Goal: Information Seeking & Learning: Learn about a topic

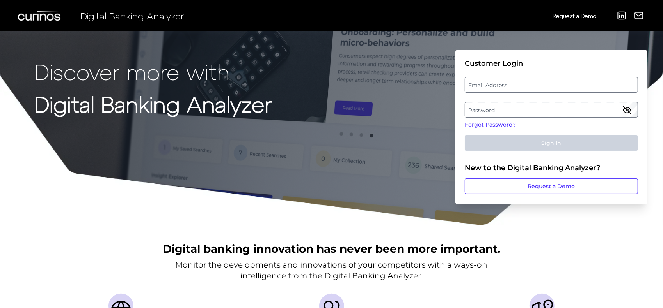
click at [502, 84] on label "Email Address" at bounding box center [551, 85] width 172 height 14
click at [502, 84] on input "email" at bounding box center [550, 85] width 173 height 16
type input "Abigail.Brauninger@td.com"
click at [505, 120] on fieldset "Customer Login Email Address Abigail.Brauninger@td.com Password Forgot Password…" at bounding box center [550, 108] width 173 height 98
click at [504, 110] on label "Password" at bounding box center [551, 110] width 172 height 14
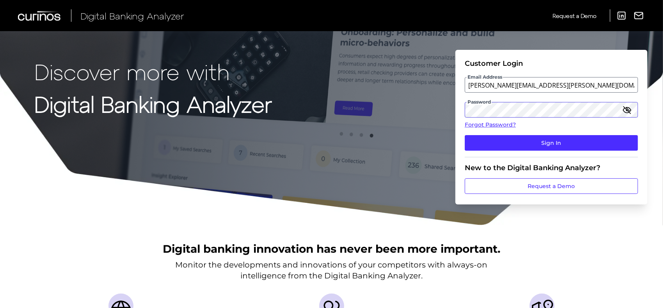
click at [464, 135] on button "Sign In" at bounding box center [550, 143] width 173 height 16
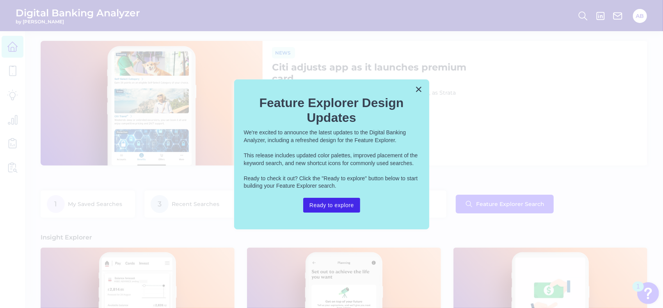
click at [344, 209] on button "Ready to explore" at bounding box center [331, 205] width 57 height 15
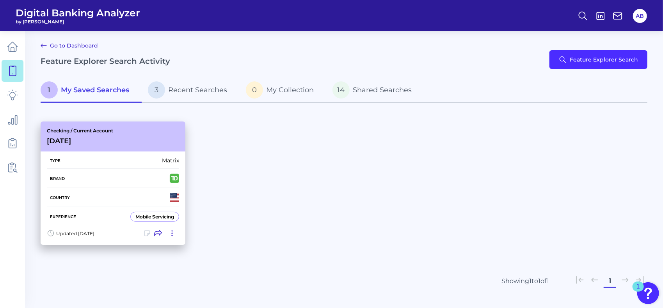
click at [144, 139] on div "Checking / Current Account [DATE]" at bounding box center [113, 137] width 145 height 30
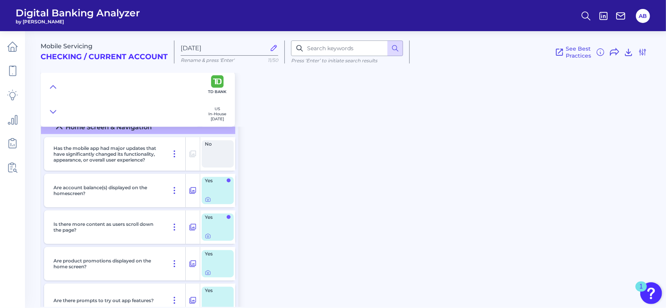
scroll to position [1482, 0]
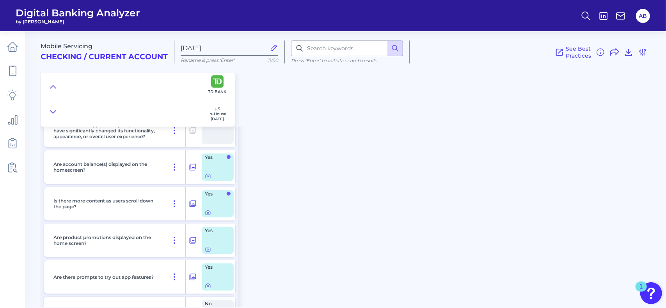
click at [294, 203] on div "Mobile Servicing Checking / Current Account [DATE] Rename & press 'Enter' 11/50…" at bounding box center [353, 166] width 625 height 282
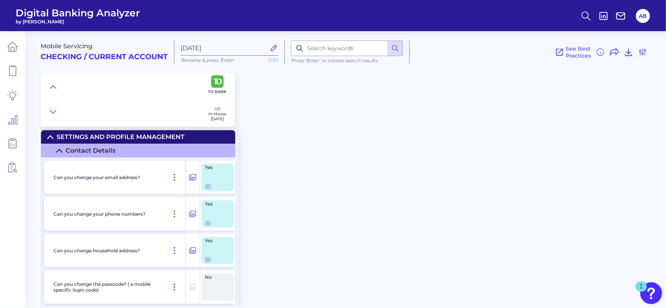
scroll to position [7202, 0]
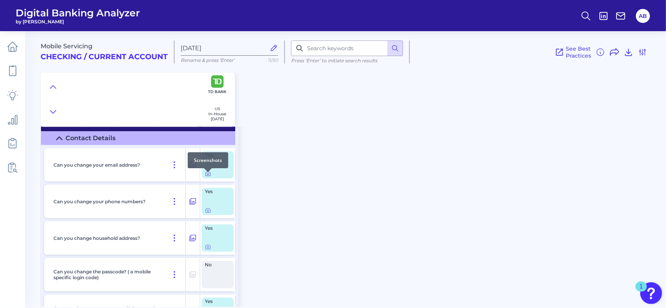
click at [207, 177] on icon at bounding box center [208, 174] width 6 height 6
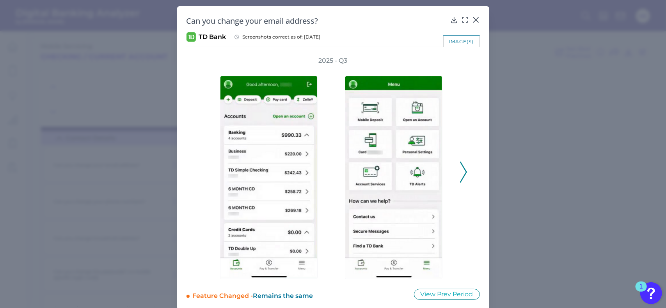
click at [464, 171] on polyline at bounding box center [463, 172] width 6 height 20
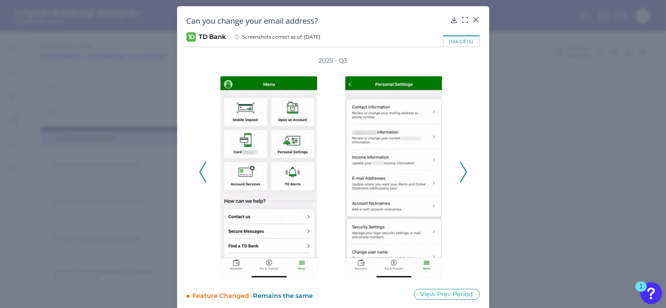
click at [200, 166] on icon at bounding box center [202, 172] width 7 height 21
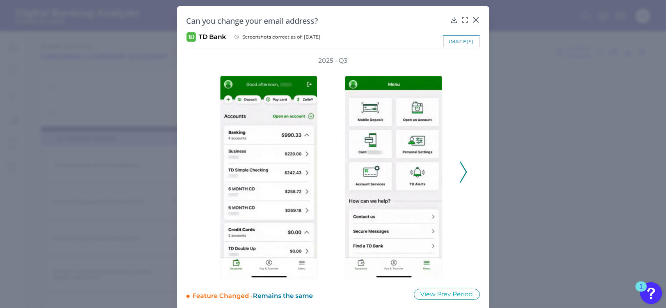
drag, startPoint x: 466, startPoint y: 164, endPoint x: 468, endPoint y: 157, distance: 7.2
click at [468, 157] on div "2025 - Q3" at bounding box center [332, 168] width 293 height 223
click at [460, 172] on icon at bounding box center [463, 172] width 7 height 21
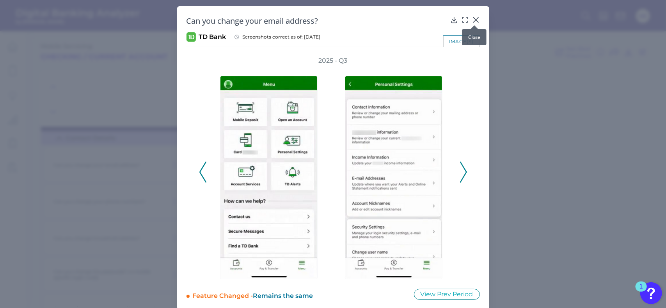
click at [474, 18] on icon at bounding box center [476, 20] width 8 height 8
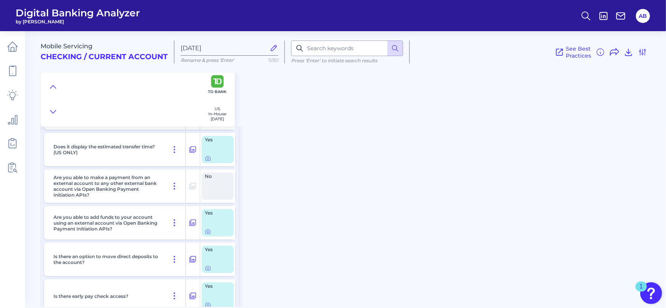
scroll to position [5811, 0]
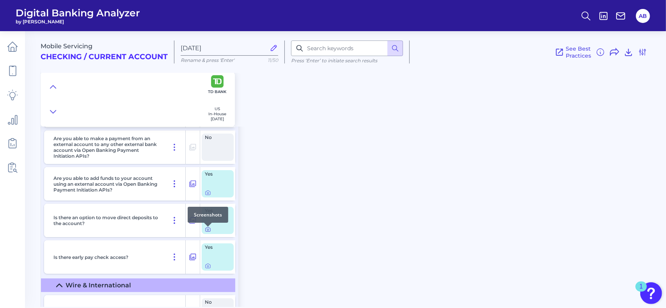
click at [209, 231] on body "Digital Banking Analyzer by Curinos AB Mobile Servicing Checking / Current Acco…" at bounding box center [333, 154] width 666 height 308
click at [207, 231] on icon at bounding box center [208, 230] width 6 height 6
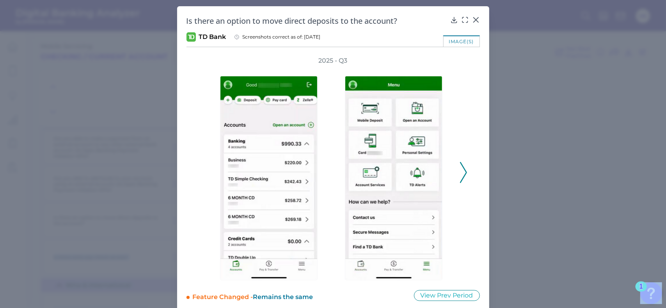
click at [464, 168] on icon at bounding box center [463, 172] width 7 height 21
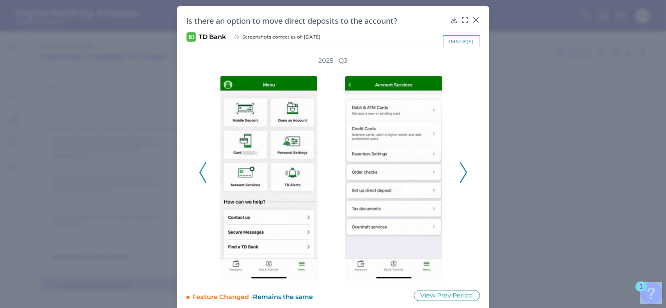
click at [464, 168] on icon at bounding box center [463, 172] width 7 height 21
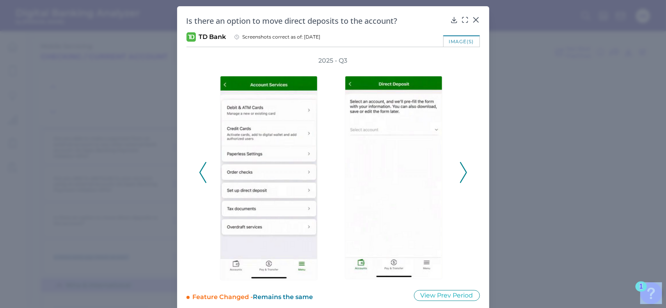
click at [464, 168] on icon at bounding box center [463, 172] width 7 height 21
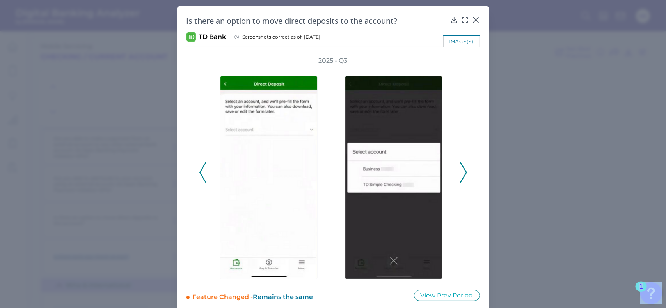
click at [464, 168] on icon at bounding box center [463, 172] width 7 height 21
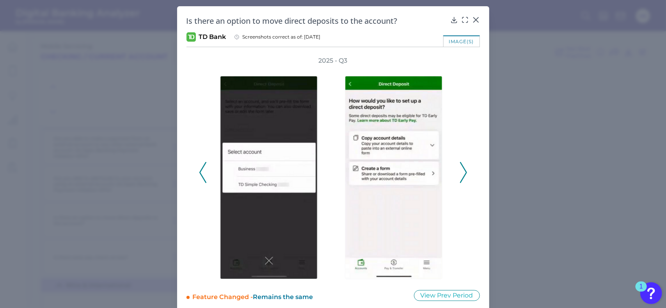
click at [467, 173] on div "2025 - Q3" at bounding box center [332, 169] width 293 height 224
click at [462, 175] on icon at bounding box center [463, 172] width 7 height 21
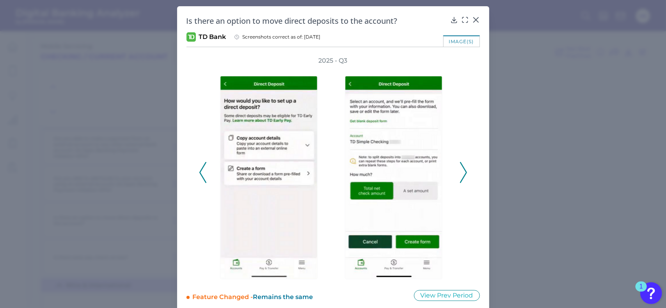
click at [462, 175] on icon at bounding box center [463, 172] width 7 height 21
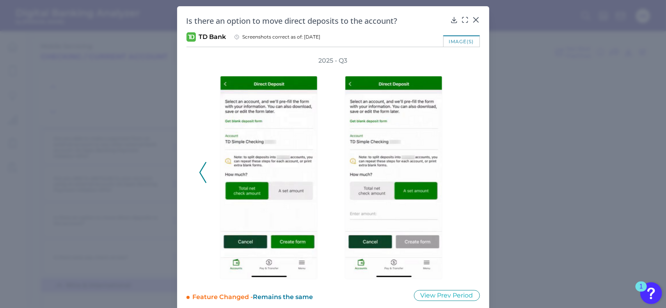
click at [462, 175] on div "2025 - Q3" at bounding box center [333, 169] width 268 height 224
click at [203, 168] on icon at bounding box center [202, 172] width 7 height 21
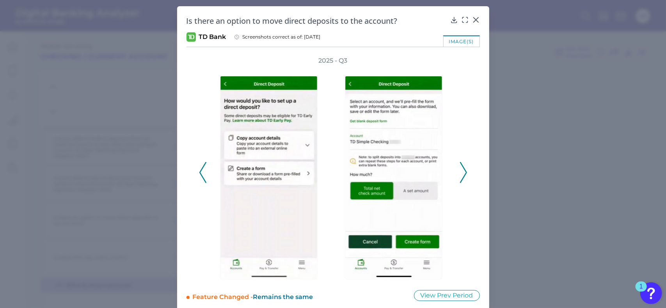
click at [203, 168] on icon at bounding box center [202, 172] width 7 height 21
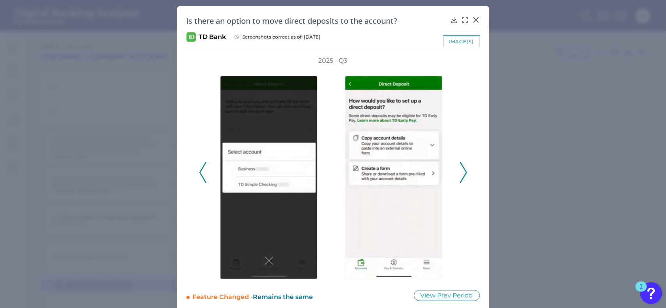
click at [203, 168] on icon at bounding box center [202, 172] width 7 height 21
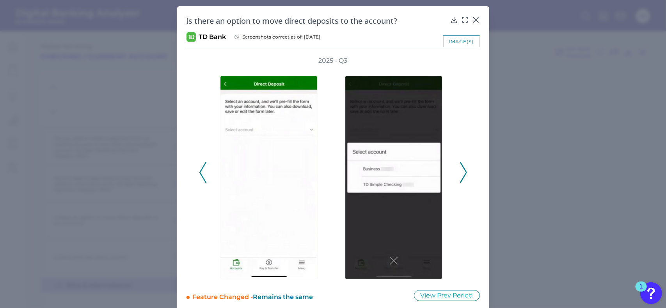
drag, startPoint x: 470, startPoint y: 170, endPoint x: 464, endPoint y: 171, distance: 5.1
click at [468, 170] on div "2025 - Q3" at bounding box center [332, 169] width 293 height 224
click at [464, 171] on icon at bounding box center [463, 172] width 7 height 21
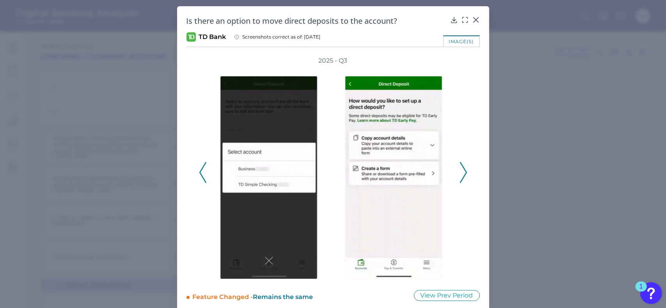
click at [464, 171] on icon at bounding box center [463, 172] width 7 height 21
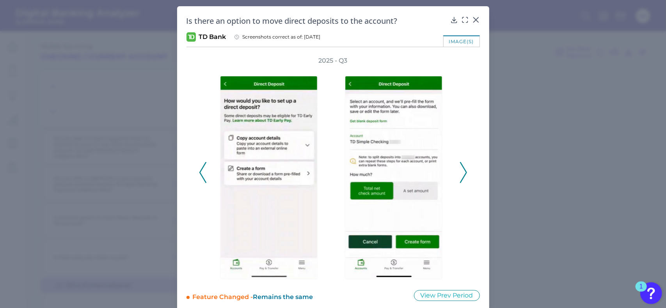
click at [464, 171] on icon at bounding box center [463, 172] width 7 height 21
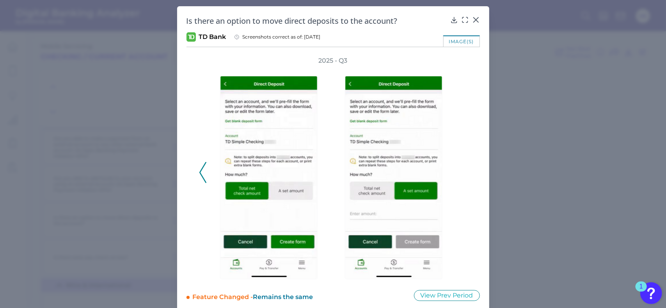
click at [203, 169] on icon at bounding box center [202, 172] width 7 height 21
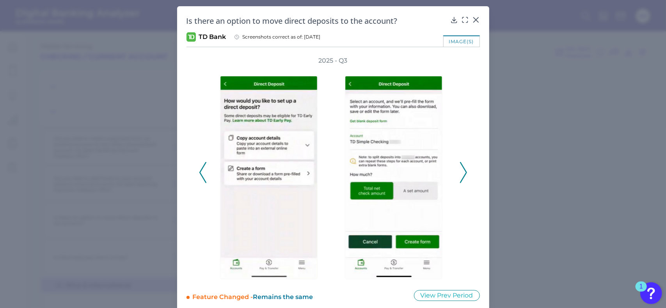
click at [202, 169] on icon at bounding box center [202, 172] width 7 height 21
click at [203, 168] on icon at bounding box center [202, 172] width 7 height 21
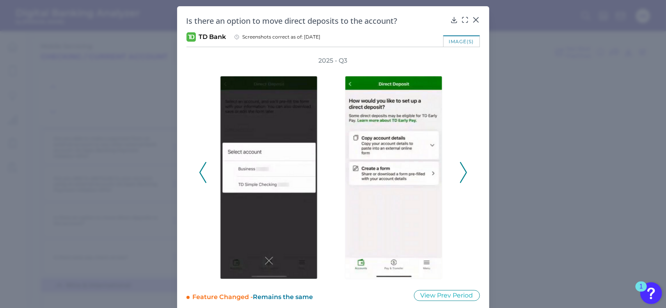
click at [203, 168] on icon at bounding box center [202, 172] width 7 height 21
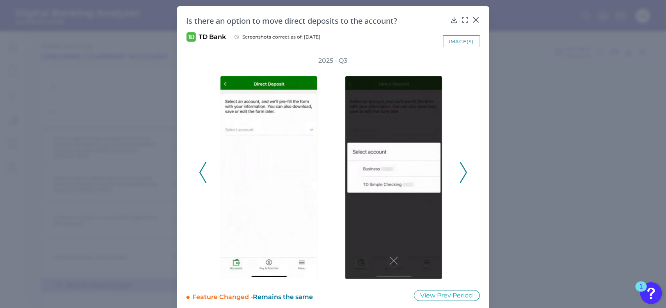
click at [455, 169] on div at bounding box center [395, 173] width 125 height 216
click at [464, 169] on icon at bounding box center [463, 172] width 7 height 21
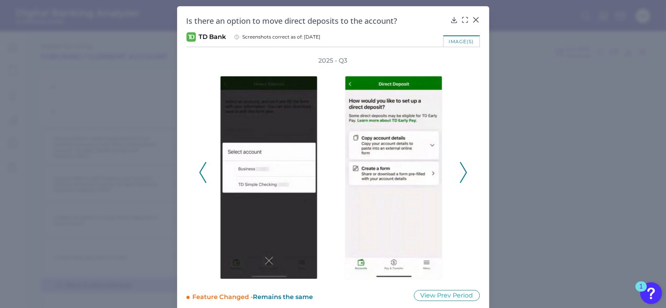
click at [464, 169] on icon at bounding box center [463, 172] width 7 height 21
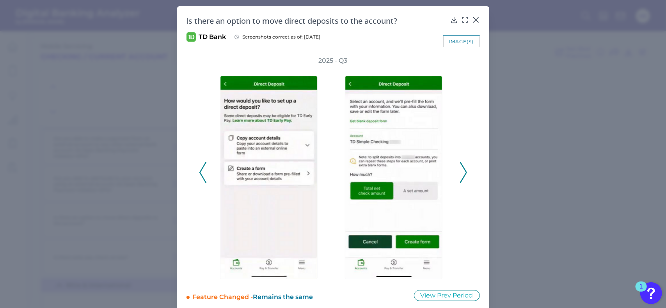
click at [201, 175] on icon at bounding box center [202, 172] width 7 height 21
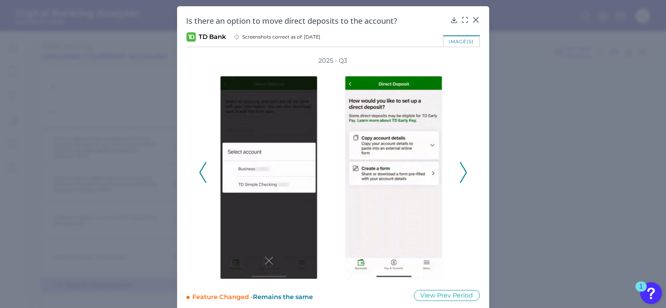
click at [201, 175] on icon at bounding box center [202, 172] width 7 height 21
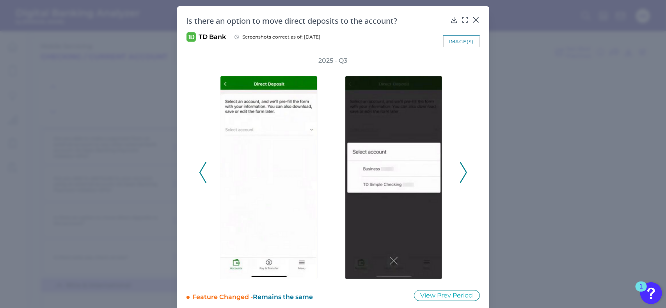
click at [201, 175] on icon at bounding box center [202, 172] width 7 height 21
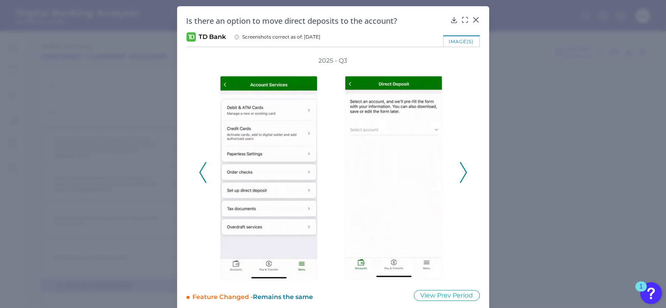
click at [462, 173] on icon at bounding box center [463, 172] width 7 height 21
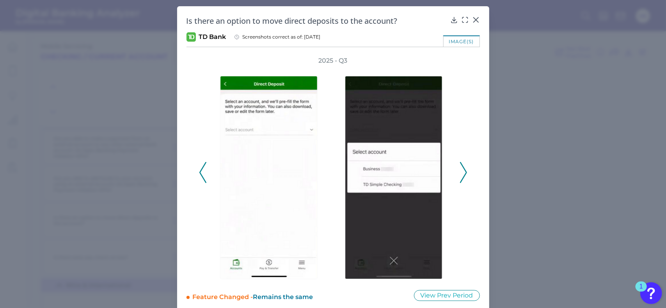
click at [462, 173] on icon at bounding box center [463, 172] width 7 height 21
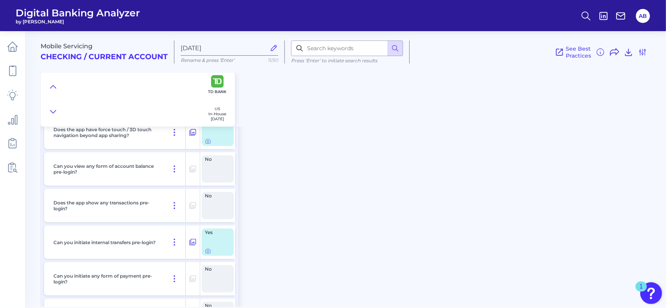
scroll to position [1005, 0]
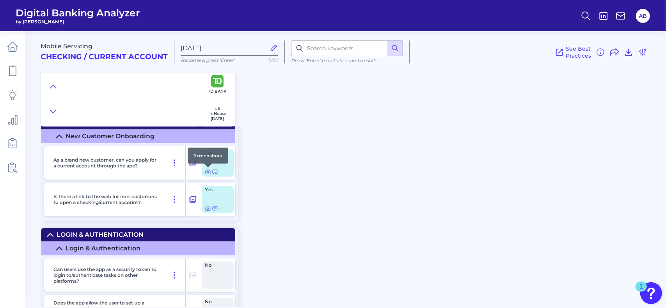
click at [209, 172] on icon at bounding box center [208, 172] width 6 height 6
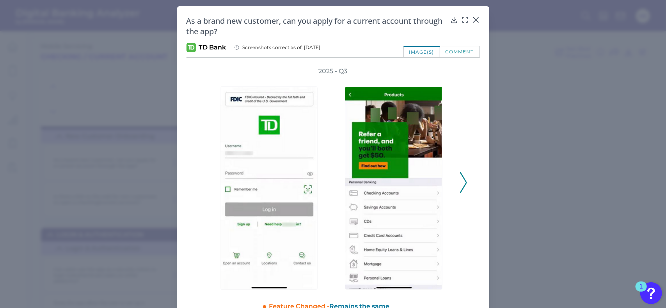
click at [459, 182] on button at bounding box center [463, 182] width 8 height 21
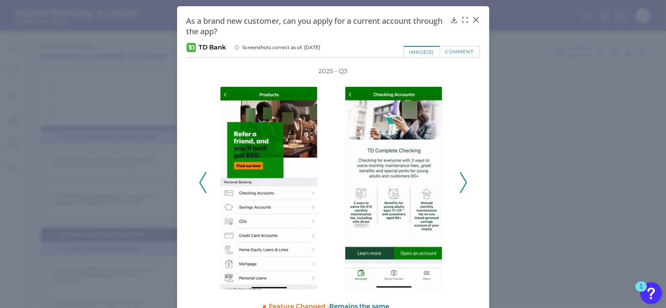
click at [463, 182] on icon at bounding box center [463, 182] width 7 height 21
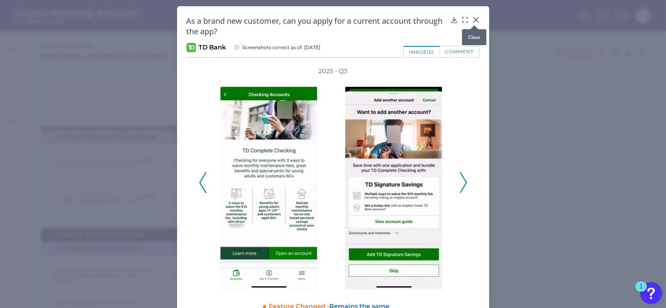
click at [473, 19] on icon at bounding box center [475, 20] width 5 height 5
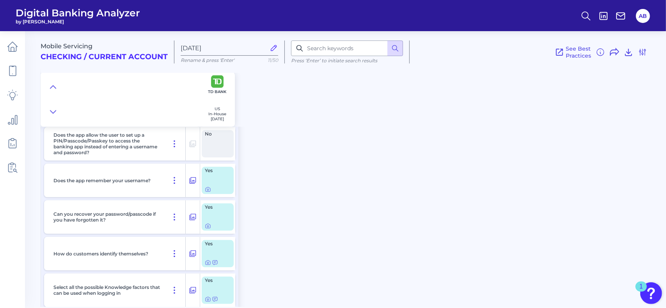
scroll to position [1161, 0]
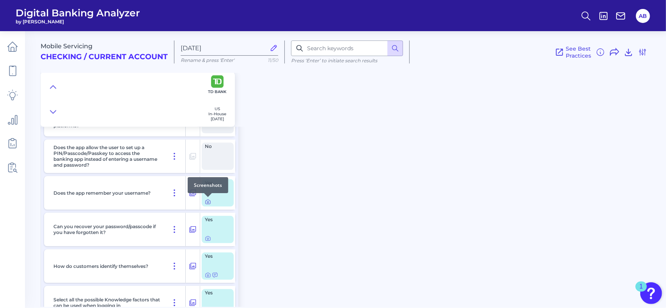
click at [208, 200] on div at bounding box center [208, 197] width 8 height 8
click at [207, 203] on icon at bounding box center [208, 202] width 6 height 6
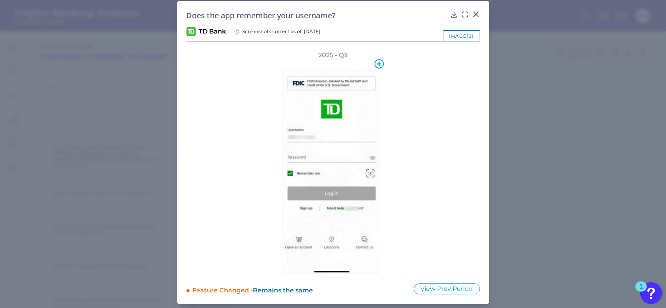
scroll to position [7, 0]
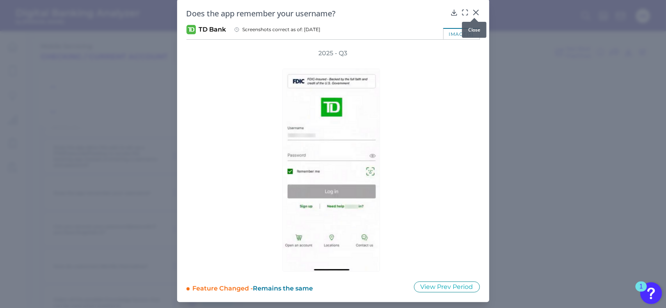
click at [471, 14] on div at bounding box center [474, 18] width 8 height 8
click at [474, 14] on div at bounding box center [474, 18] width 8 height 8
click at [475, 13] on icon at bounding box center [475, 12] width 5 height 5
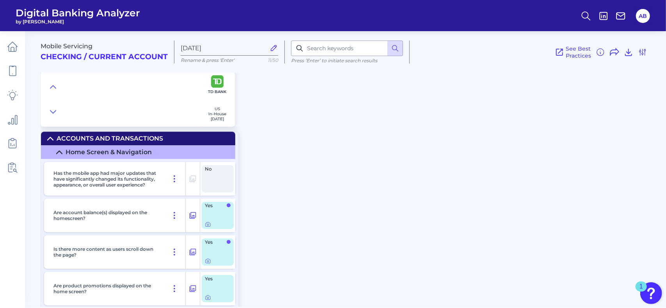
scroll to position [1473, 0]
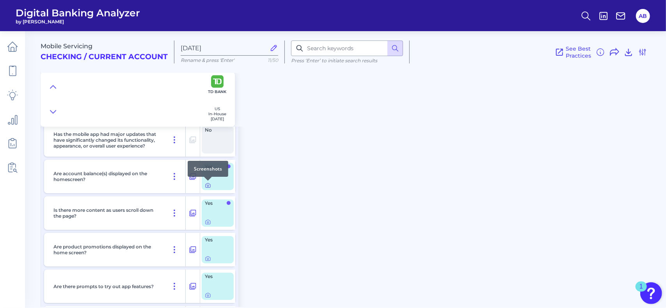
click at [206, 185] on icon at bounding box center [208, 186] width 6 height 6
